Goal: Task Accomplishment & Management: Use online tool/utility

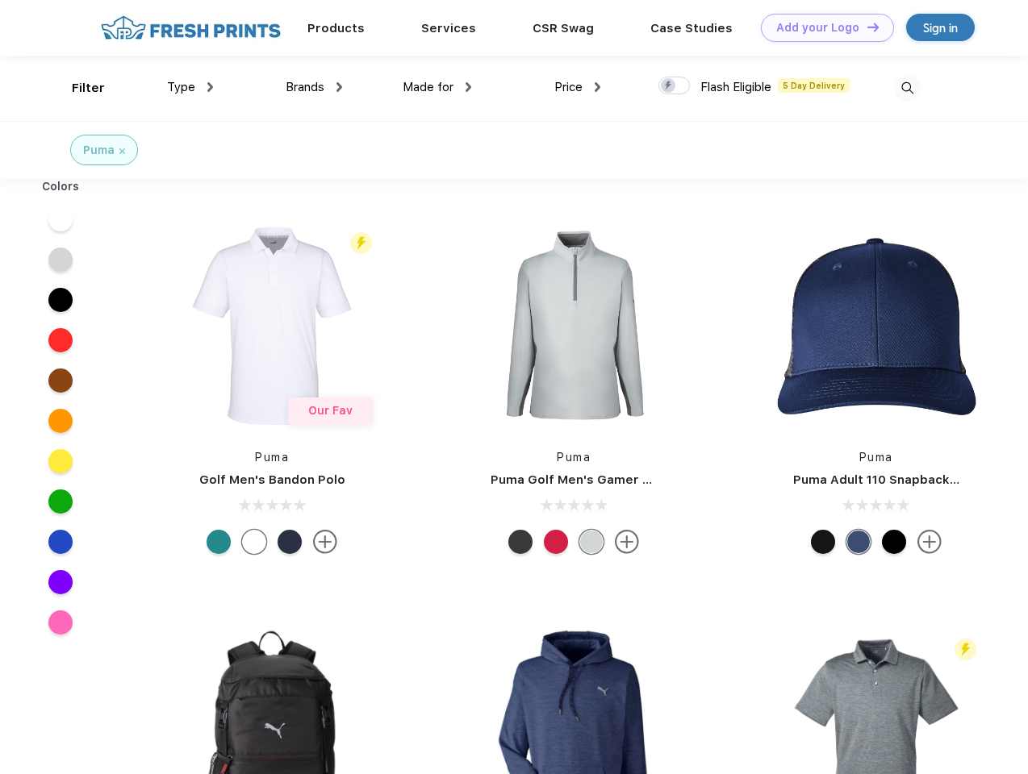
click at [821, 27] on link "Add your Logo Design Tool" at bounding box center [827, 28] width 133 height 28
click at [0, 0] on div "Design Tool" at bounding box center [0, 0] width 0 height 0
click at [865, 27] on link "Add your Logo Design Tool" at bounding box center [827, 28] width 133 height 28
click at [77, 88] on div "Filter" at bounding box center [88, 88] width 33 height 19
click at [190, 87] on span "Type" at bounding box center [181, 87] width 28 height 15
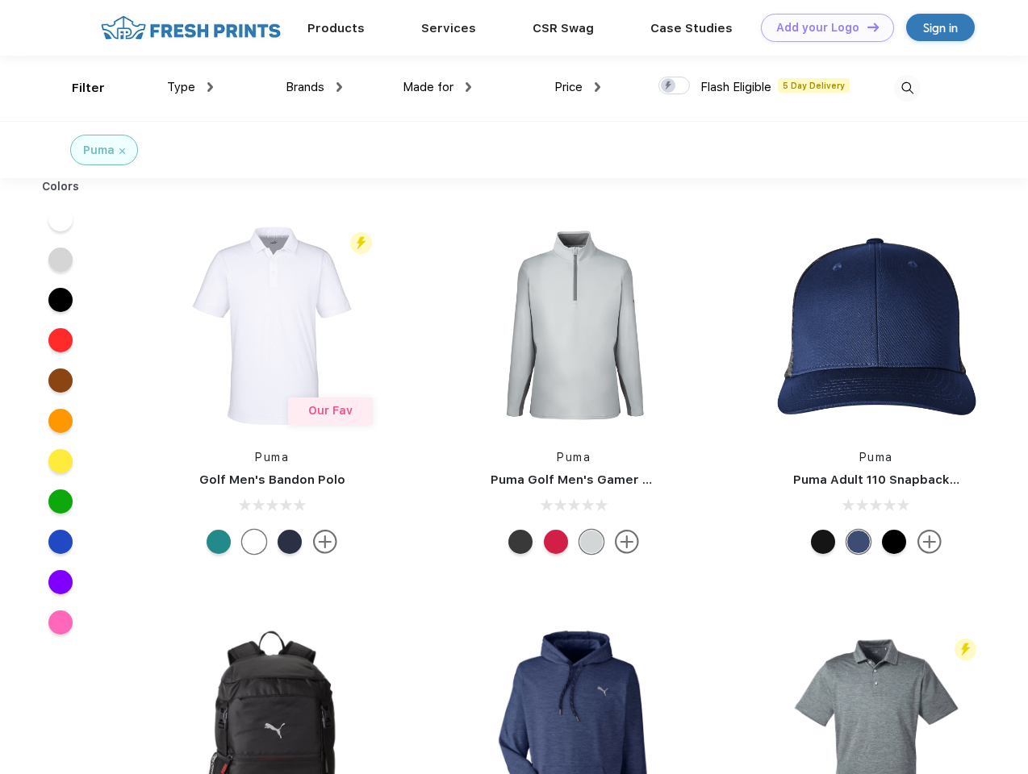
click at [314, 87] on span "Brands" at bounding box center [305, 87] width 39 height 15
click at [437, 87] on span "Made for" at bounding box center [427, 87] width 51 height 15
click at [578, 87] on span "Price" at bounding box center [568, 87] width 28 height 15
click at [674, 86] on div at bounding box center [673, 86] width 31 height 18
click at [669, 86] on input "checkbox" at bounding box center [663, 81] width 10 height 10
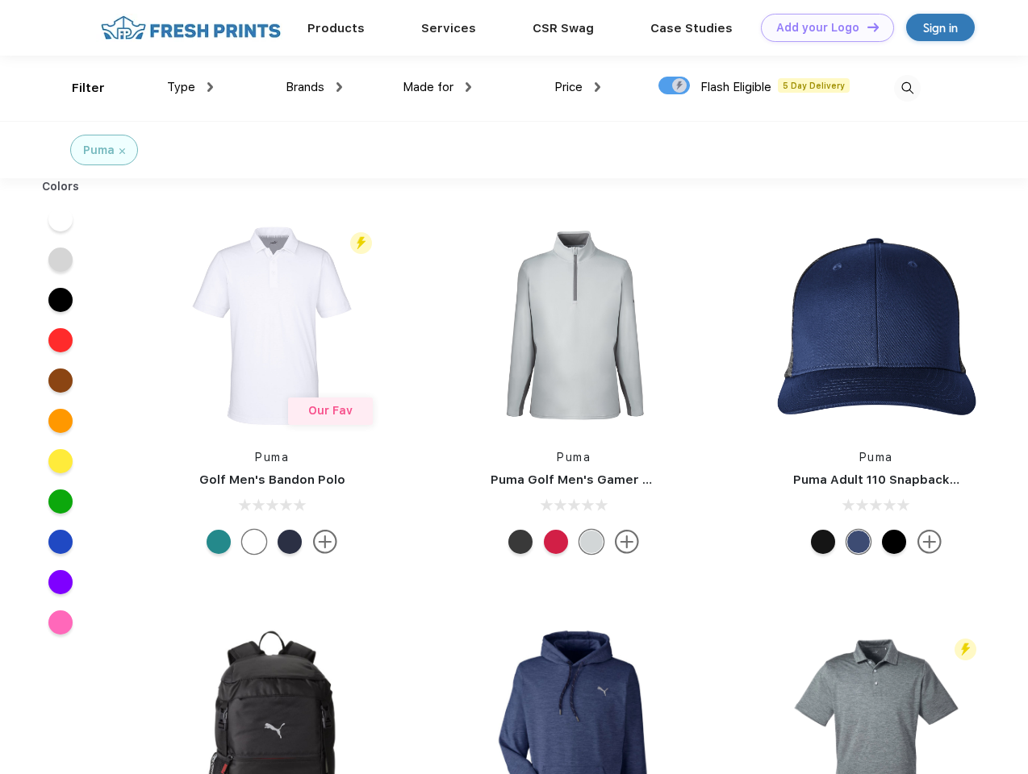
click at [907, 88] on img at bounding box center [907, 88] width 27 height 27
